Goal: Task Accomplishment & Management: Use online tool/utility

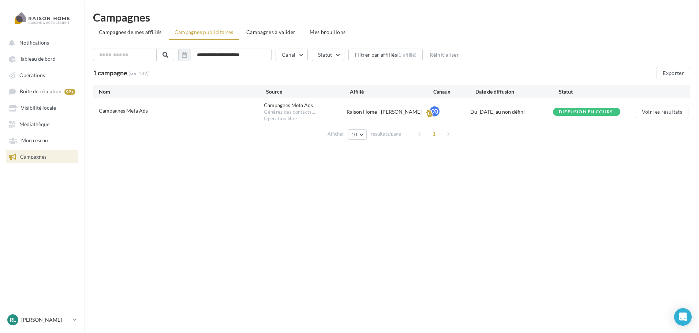
click at [41, 157] on span "Campagnes" at bounding box center [33, 157] width 26 height 6
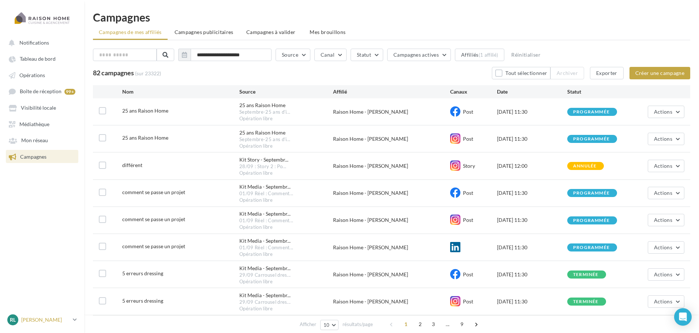
click at [56, 315] on div "RL [PERSON_NAME] LEDUDY [PERSON_NAME][EMAIL_ADDRESS][DOMAIN_NAME]" at bounding box center [38, 320] width 63 height 11
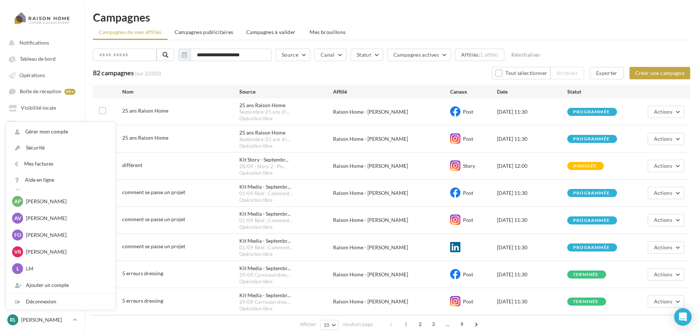
scroll to position [1058, 0]
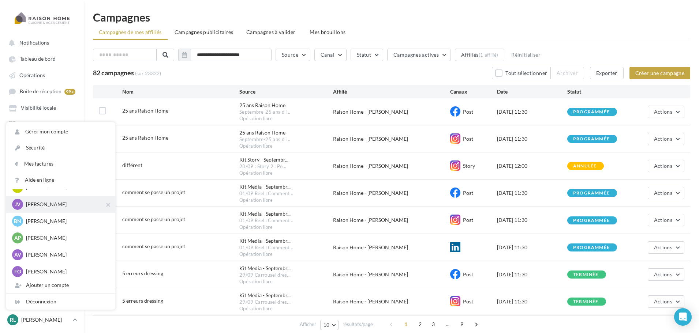
click at [58, 203] on p "[PERSON_NAME]" at bounding box center [66, 204] width 80 height 7
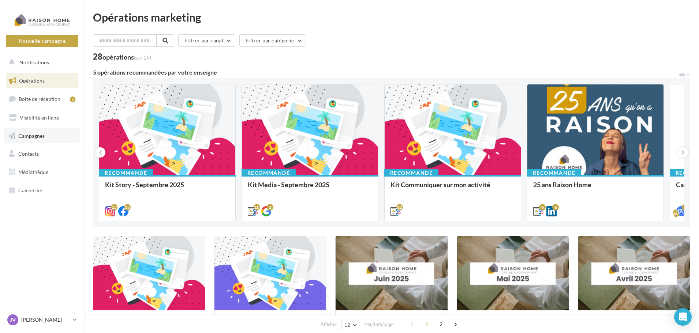
click at [40, 136] on span "Campagnes" at bounding box center [31, 135] width 26 height 6
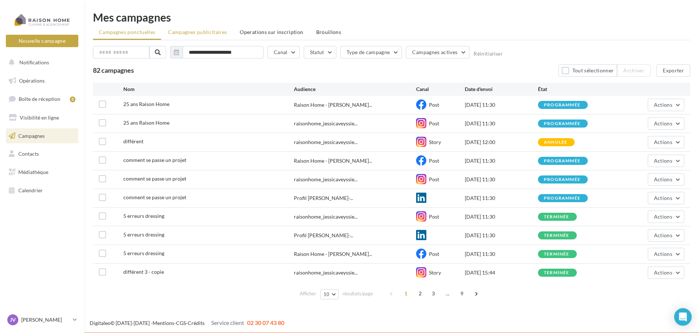
click at [195, 33] on span "Campagnes publicitaires" at bounding box center [197, 32] width 59 height 6
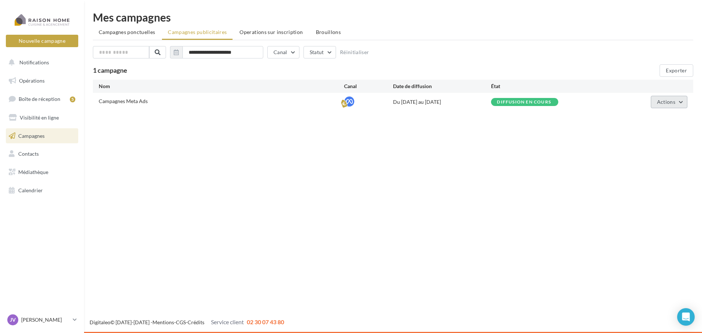
click at [668, 101] on span "Actions" at bounding box center [666, 102] width 18 height 6
click at [653, 121] on button "Éditer" at bounding box center [651, 119] width 73 height 19
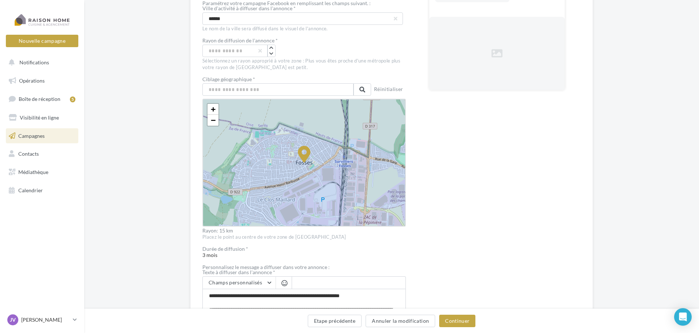
scroll to position [146, 0]
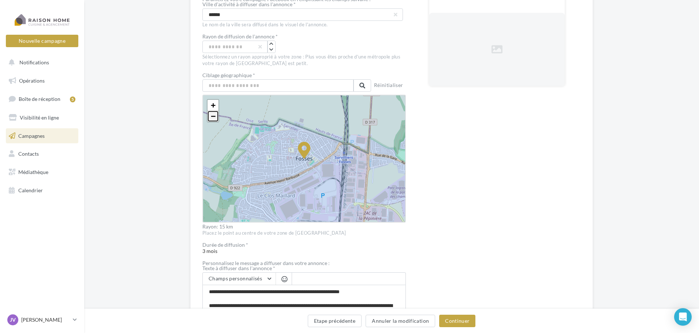
click at [211, 115] on span "−" at bounding box center [213, 116] width 5 height 9
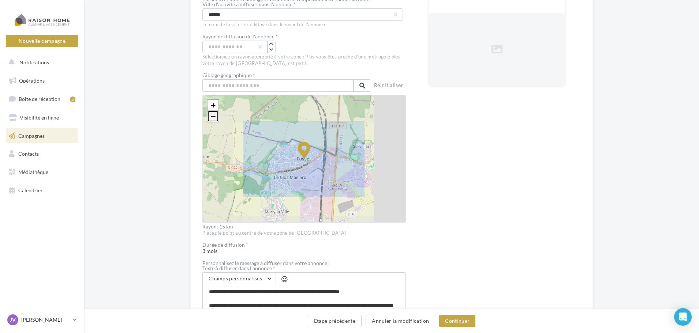
click at [211, 115] on span "−" at bounding box center [213, 116] width 5 height 9
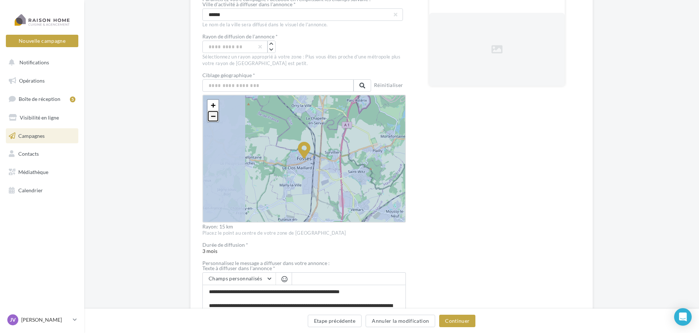
click at [211, 115] on span "−" at bounding box center [213, 116] width 5 height 9
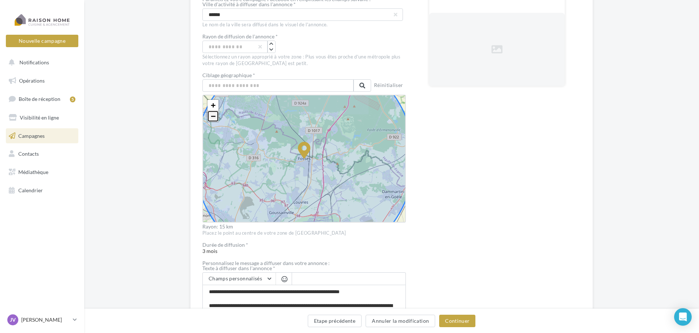
click at [211, 115] on span "−" at bounding box center [213, 116] width 5 height 9
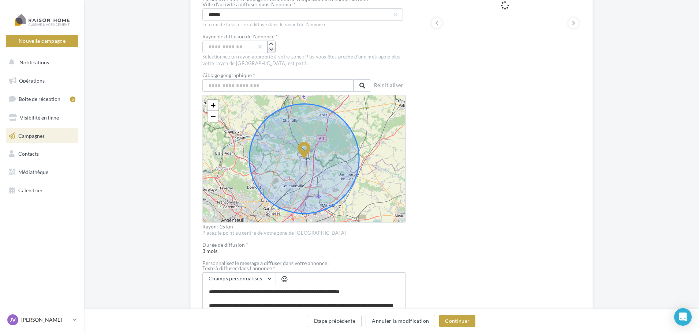
click at [271, 52] on icon "button" at bounding box center [271, 50] width 4 height 4
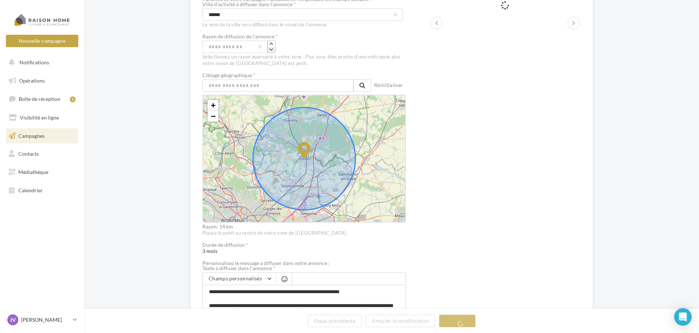
click at [271, 52] on icon "button" at bounding box center [271, 50] width 4 height 4
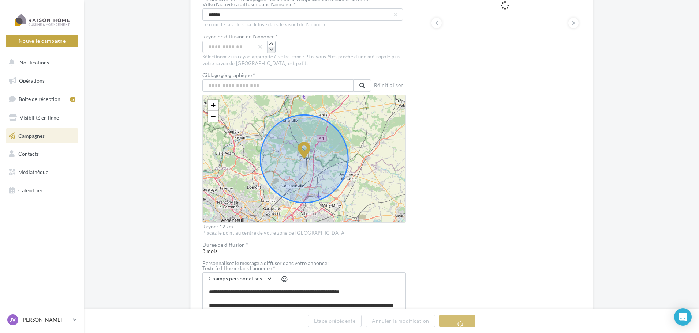
click at [271, 52] on icon "button" at bounding box center [271, 50] width 4 height 4
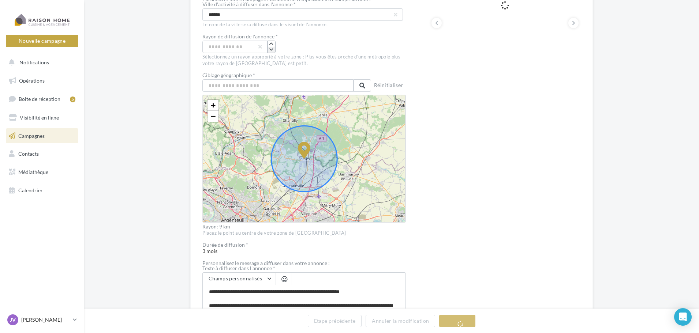
click at [271, 52] on icon "button" at bounding box center [271, 50] width 4 height 4
click at [487, 140] on div "Prévisualisation La prévisualisation est non-contractuelle" at bounding box center [504, 212] width 151 height 544
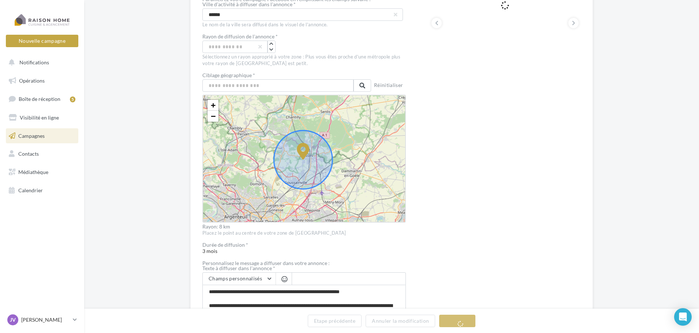
drag, startPoint x: 303, startPoint y: 152, endPoint x: 299, endPoint y: 157, distance: 6.0
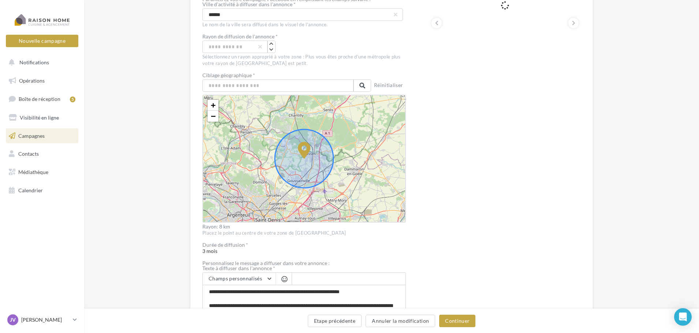
drag, startPoint x: 305, startPoint y: 154, endPoint x: 314, endPoint y: 150, distance: 9.5
click at [273, 44] on icon "button" at bounding box center [271, 44] width 4 height 4
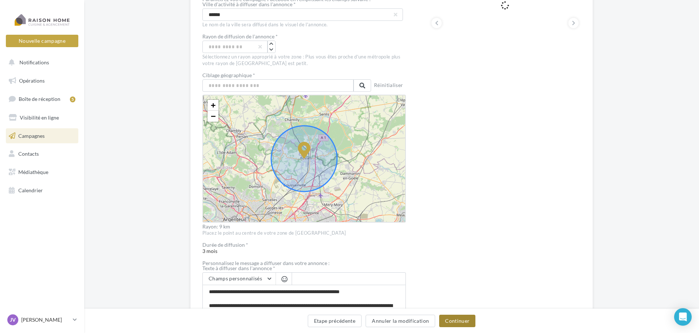
click at [461, 322] on button "Continuer" at bounding box center [457, 321] width 36 height 12
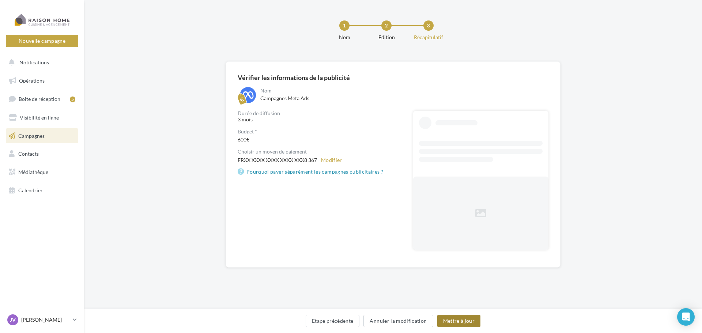
click at [461, 320] on button "Mettre à jour" at bounding box center [459, 321] width 44 height 12
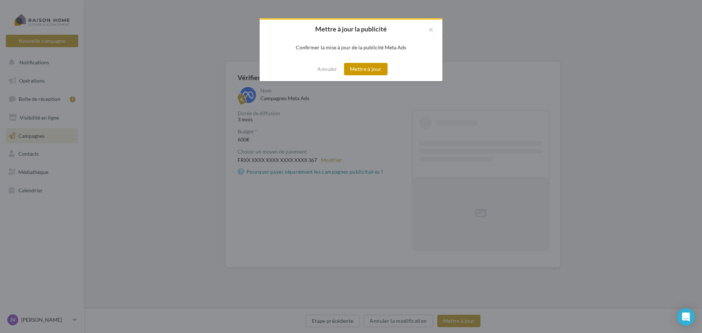
click at [371, 69] on button "Mettre à jour" at bounding box center [366, 69] width 44 height 12
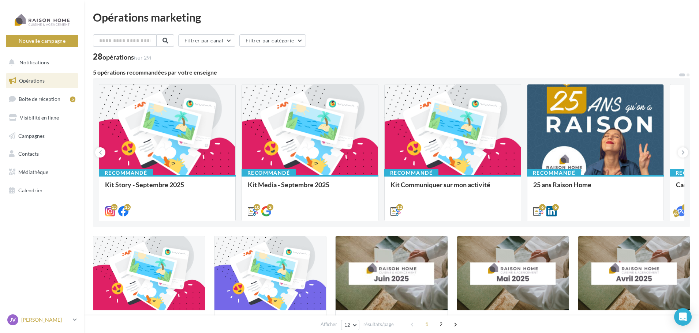
click at [54, 319] on p "[PERSON_NAME]" at bounding box center [45, 319] width 49 height 7
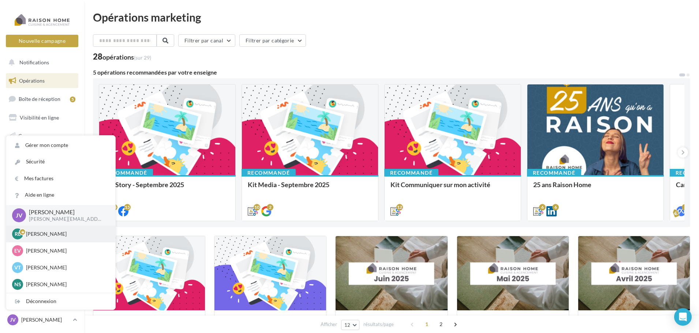
click at [48, 234] on p "[PERSON_NAME]" at bounding box center [66, 233] width 80 height 7
